Goal: Navigation & Orientation: Find specific page/section

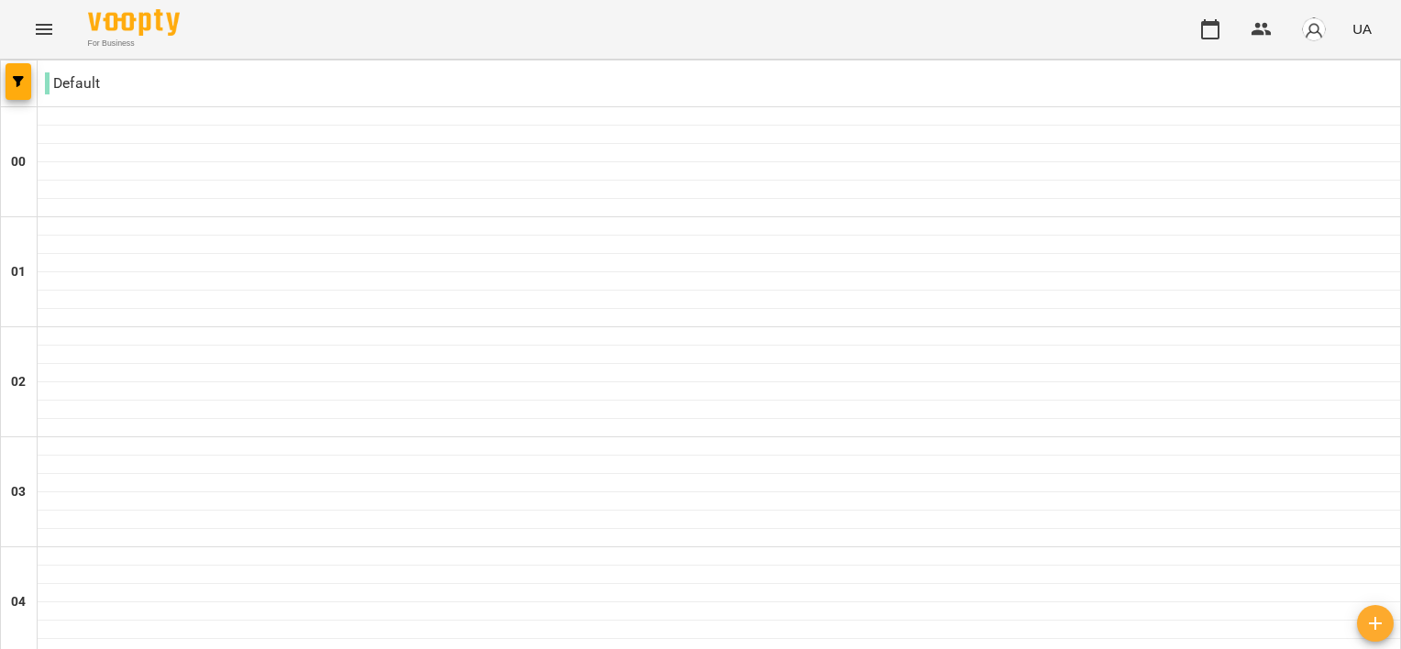
click at [40, 33] on icon "Menu" at bounding box center [44, 29] width 17 height 11
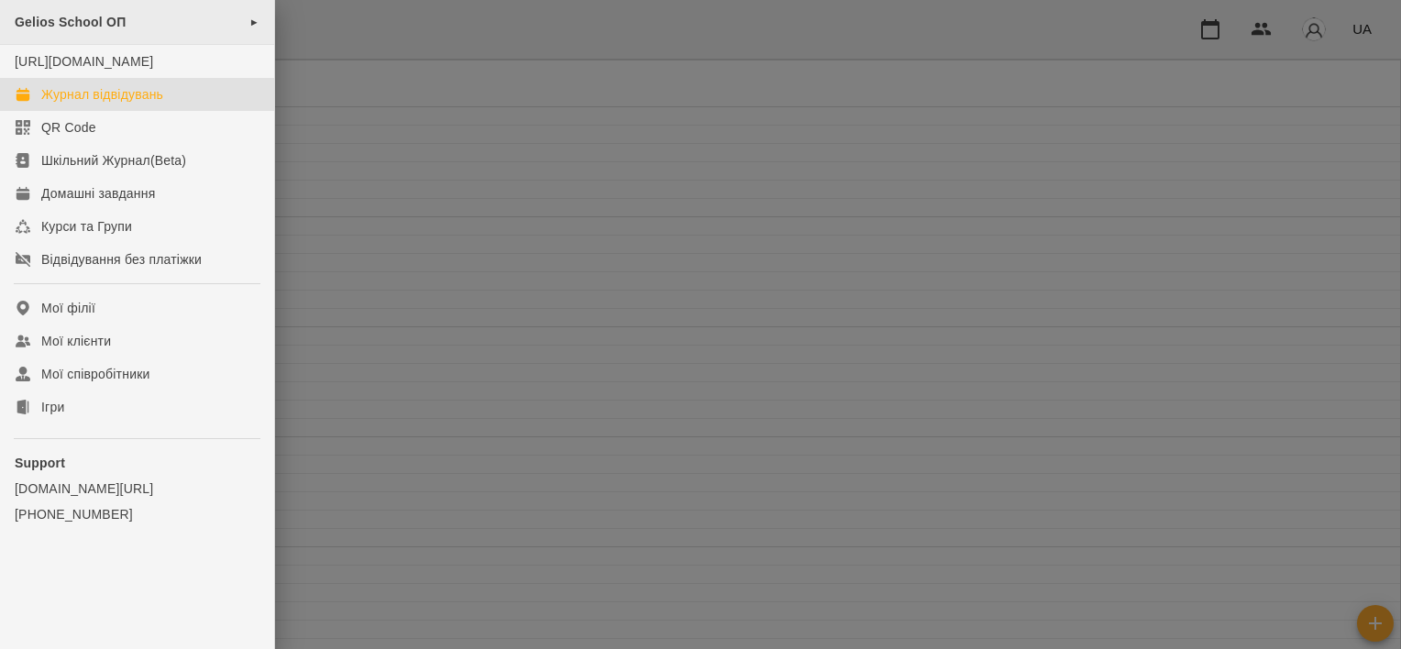
click at [110, 28] on span "Gelios School ОП" at bounding box center [70, 22] width 111 height 15
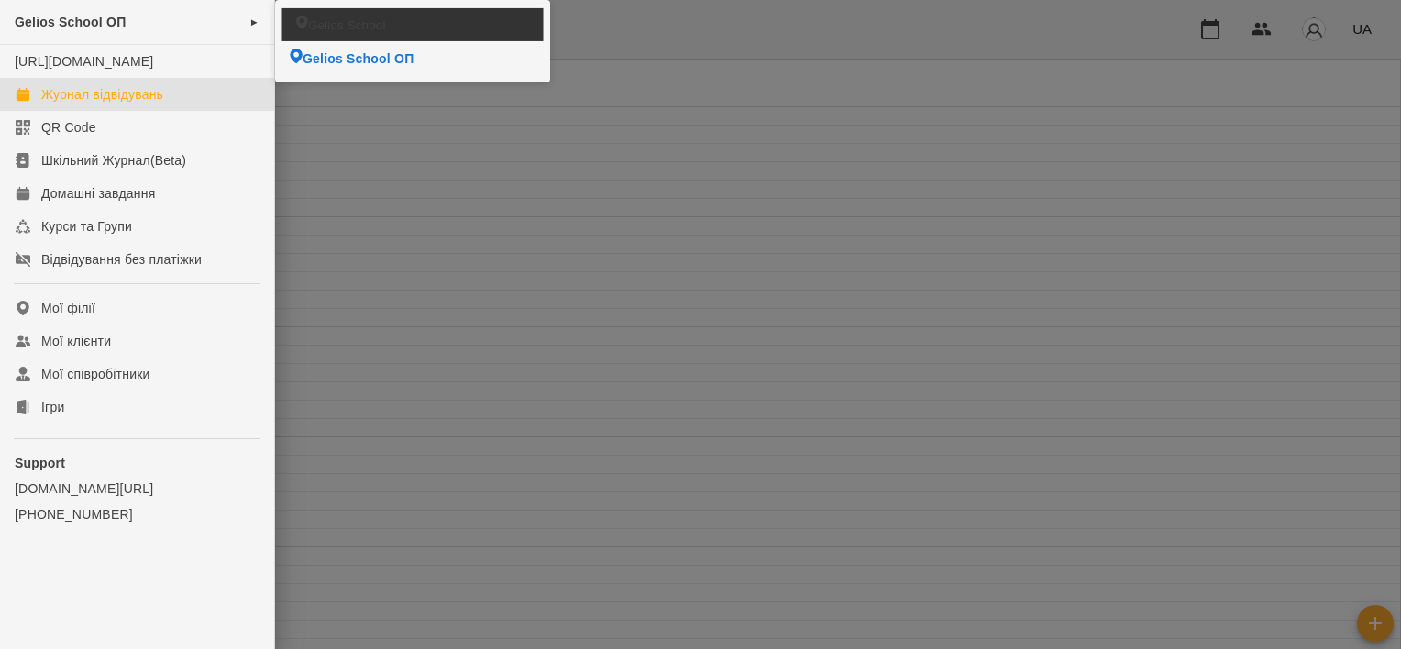
click at [409, 15] on li "Gelios School" at bounding box center [412, 24] width 261 height 32
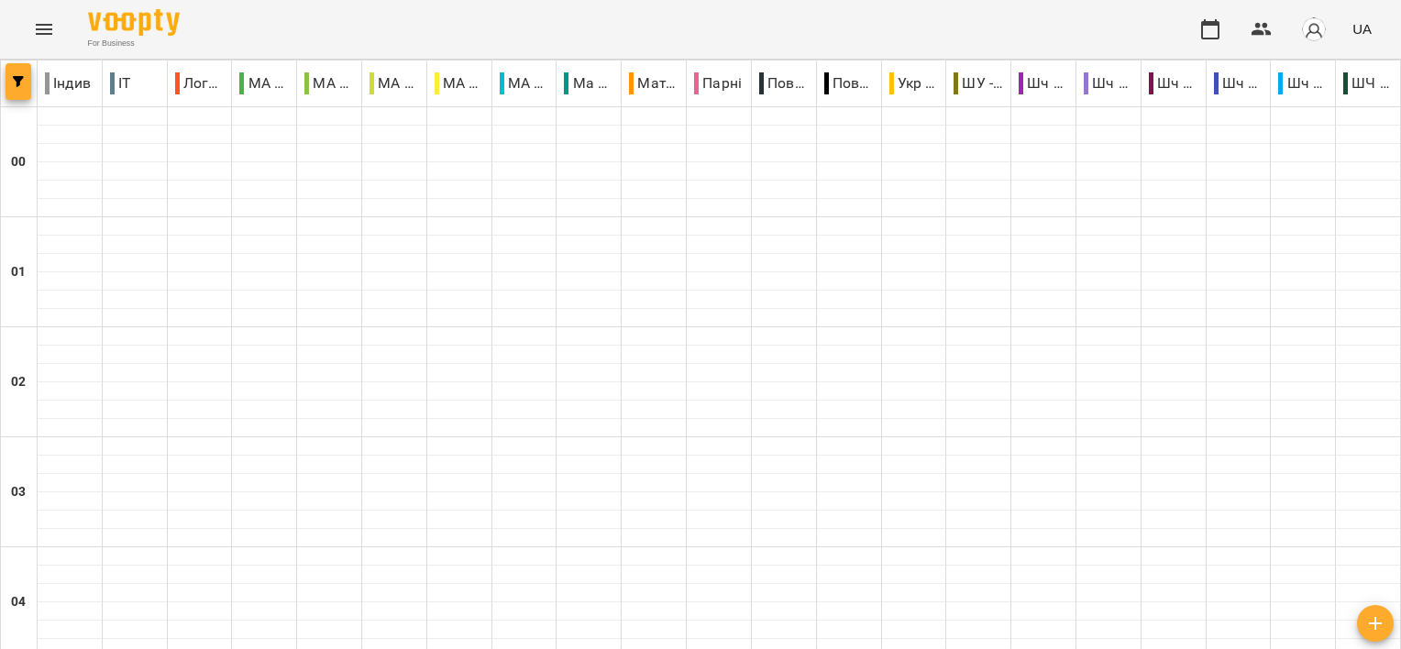
click at [13, 94] on button "button" at bounding box center [19, 81] width 26 height 37
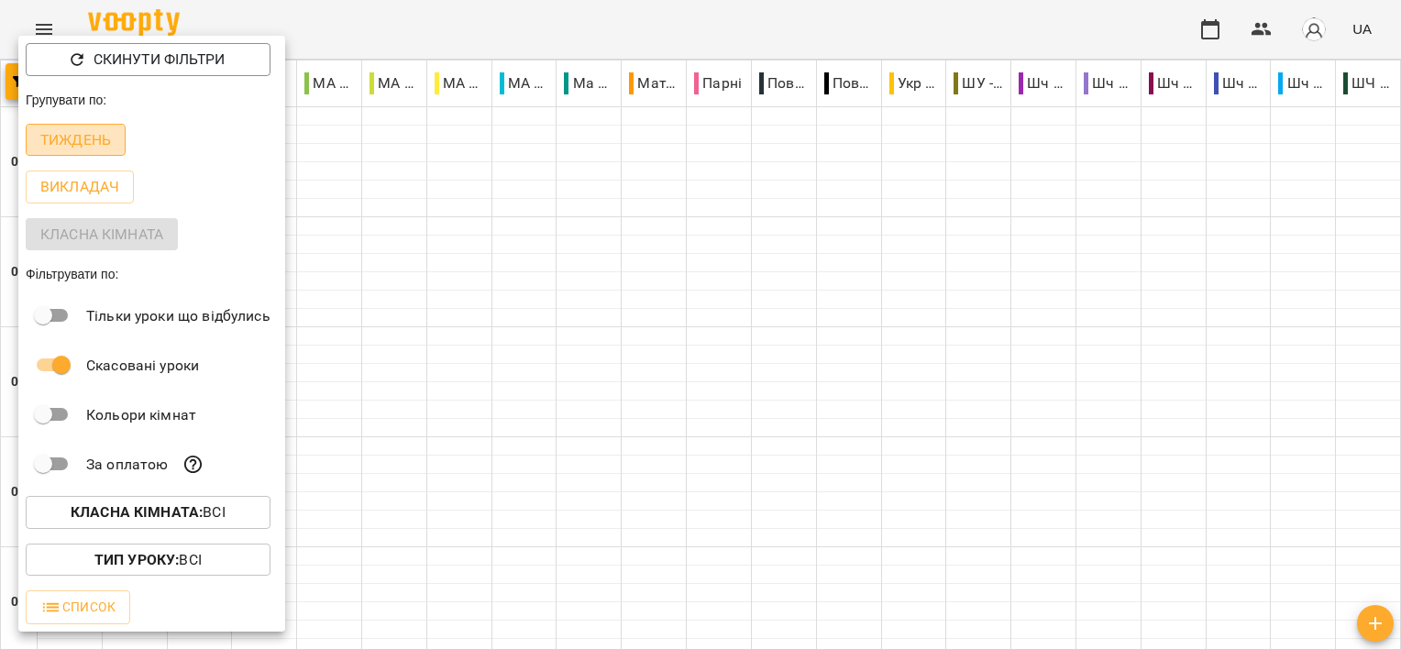
click at [77, 147] on p "Тиждень" at bounding box center [75, 140] width 71 height 22
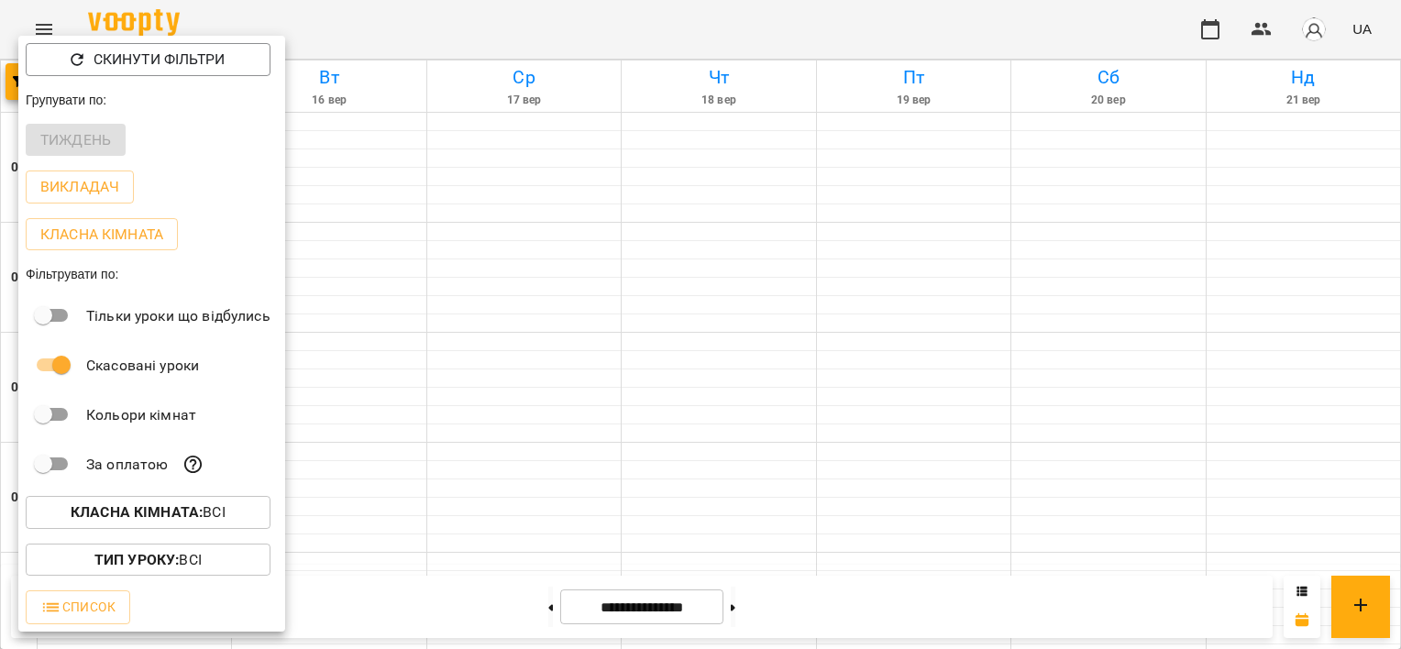
click at [473, 283] on div at bounding box center [700, 324] width 1401 height 649
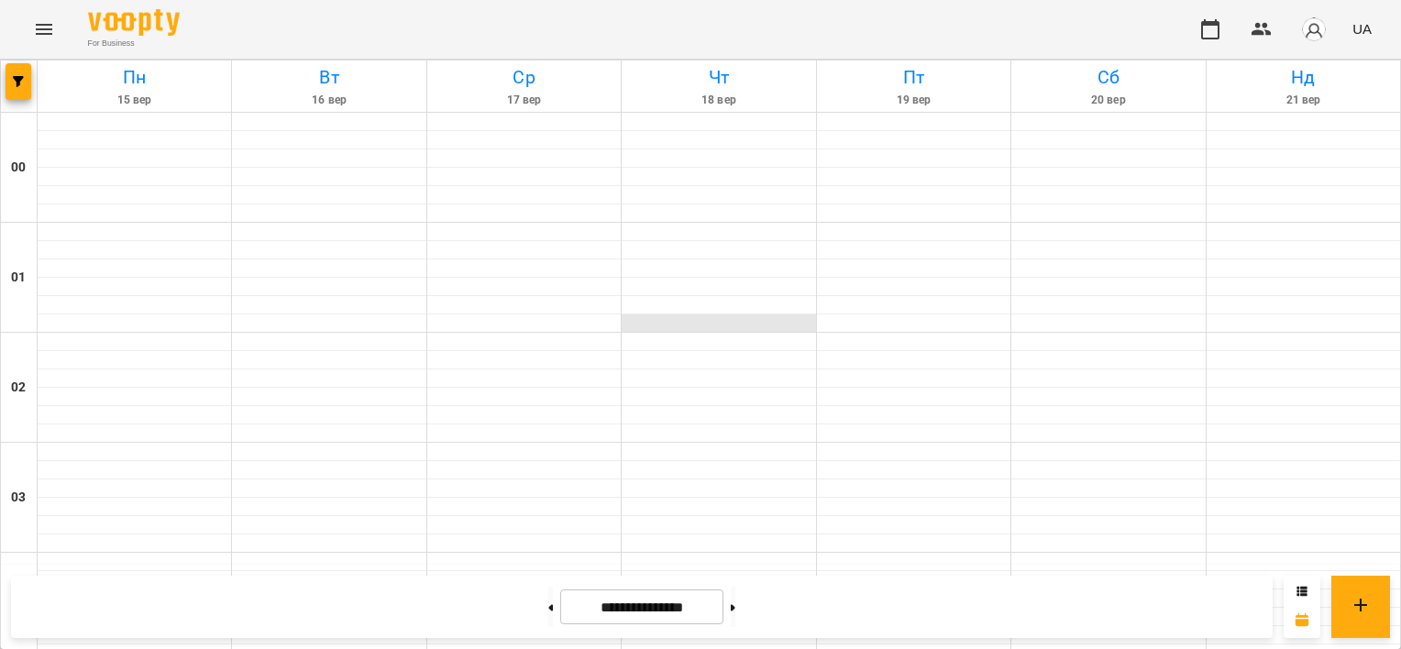
scroll to position [1834, 0]
